Goal: Find specific page/section: Find specific page/section

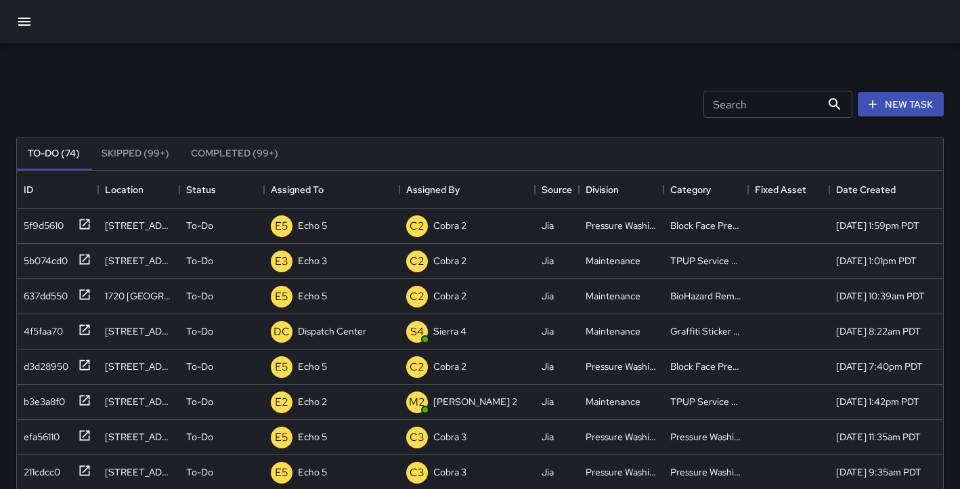
click at [27, 28] on icon "button" at bounding box center [24, 22] width 16 height 16
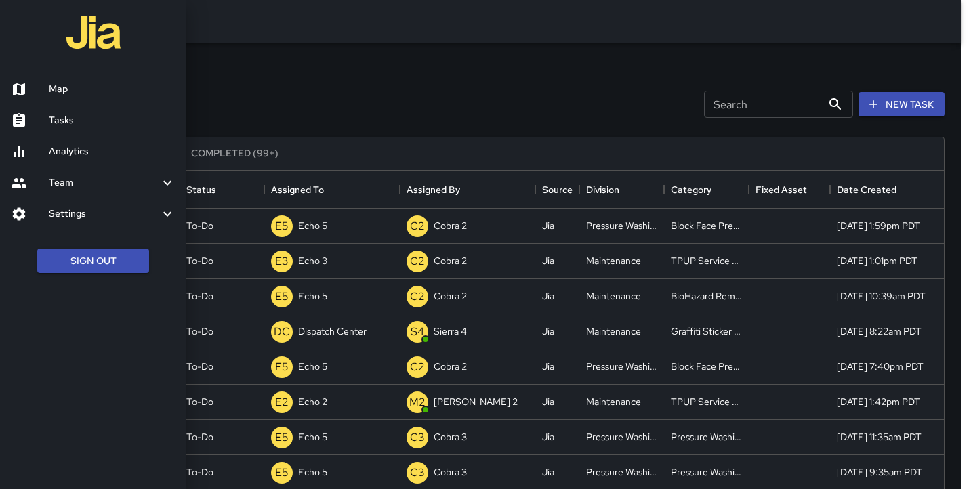
click at [62, 93] on h6 "Map" at bounding box center [112, 89] width 127 height 15
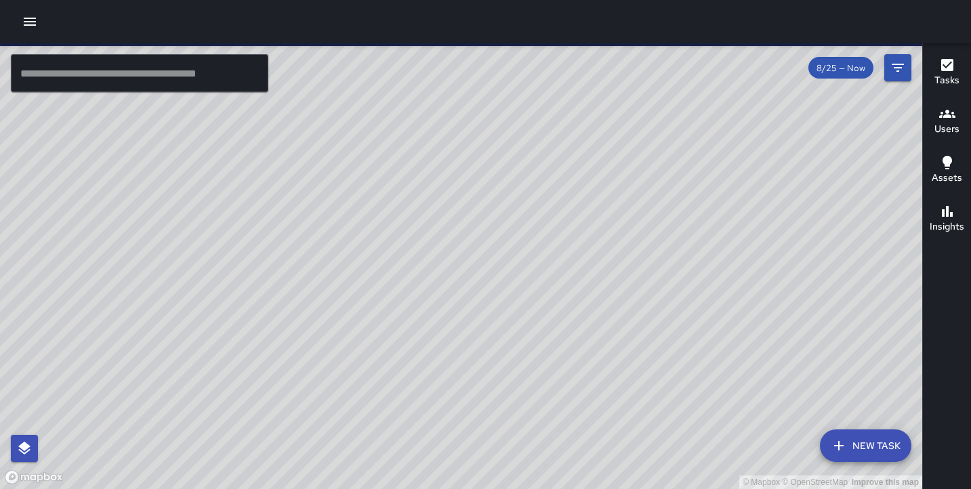
drag, startPoint x: 490, startPoint y: 271, endPoint x: 286, endPoint y: 61, distance: 292.7
click at [286, 61] on div "© Mapbox © OpenStreetMap Improve this map" at bounding box center [461, 266] width 922 height 446
